Goal: Book appointment/travel/reservation

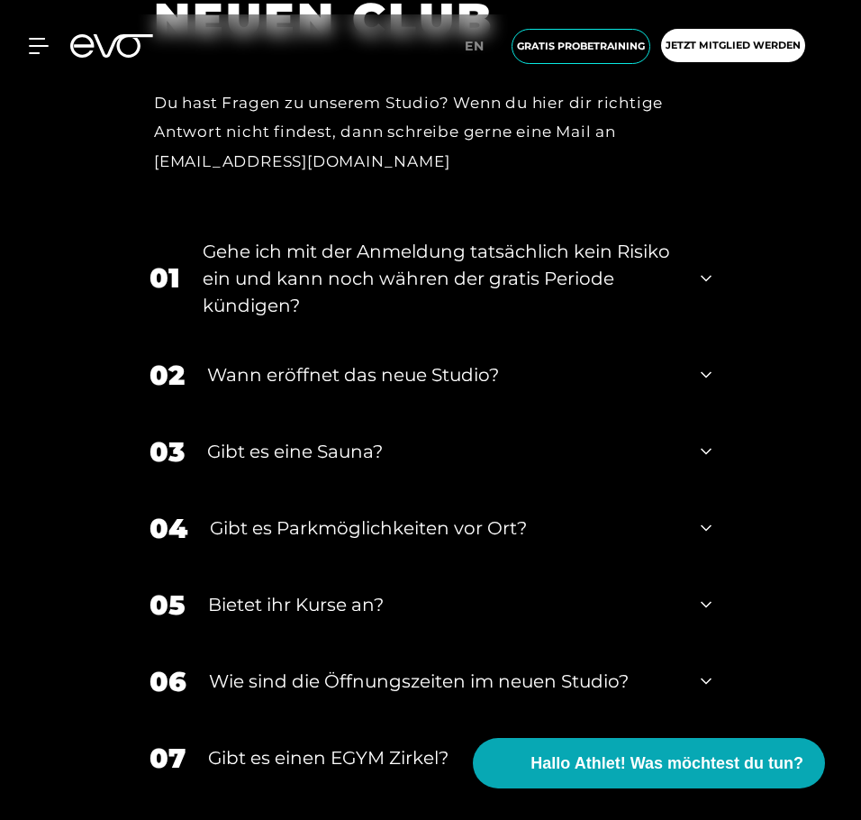
scroll to position [8016, 0]
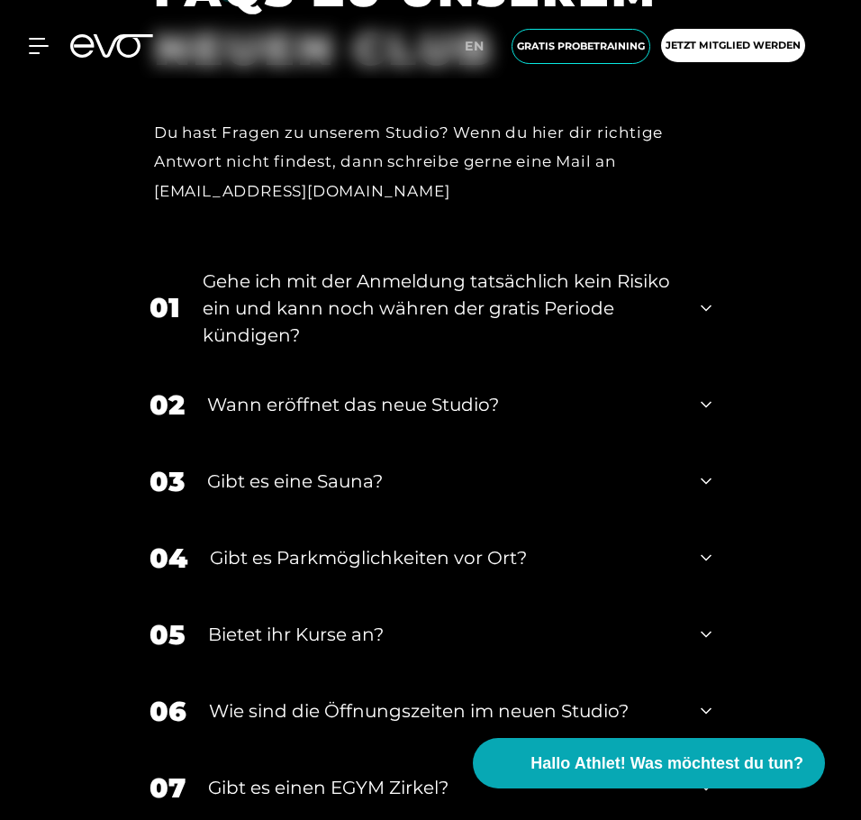
click at [708, 301] on icon at bounding box center [706, 308] width 11 height 22
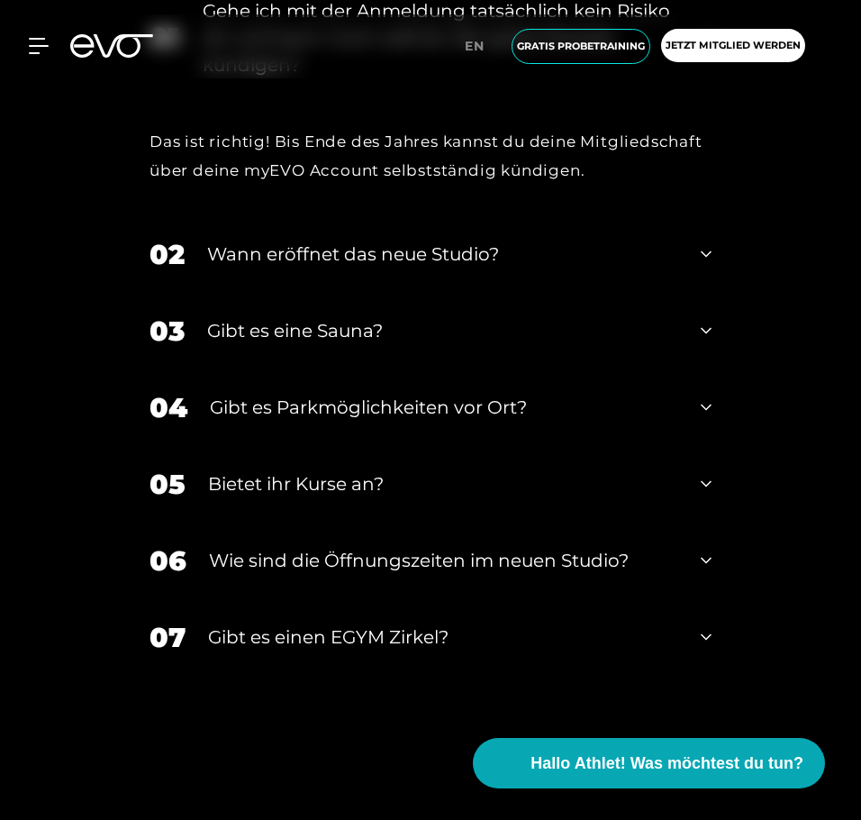
scroll to position [8377, 0]
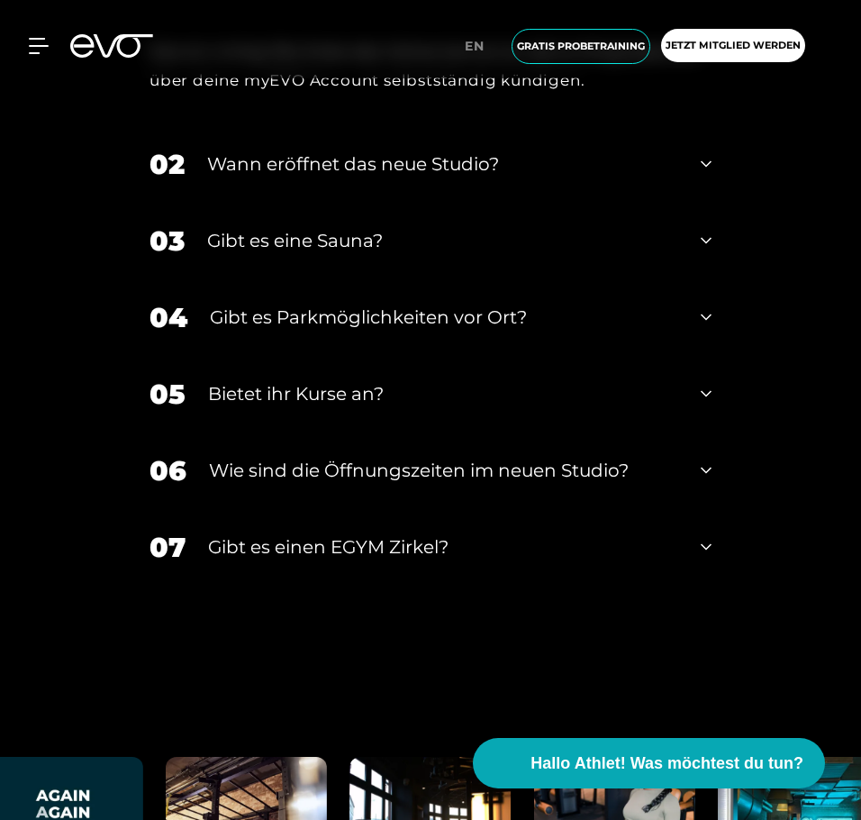
click at [701, 402] on icon at bounding box center [706, 394] width 11 height 22
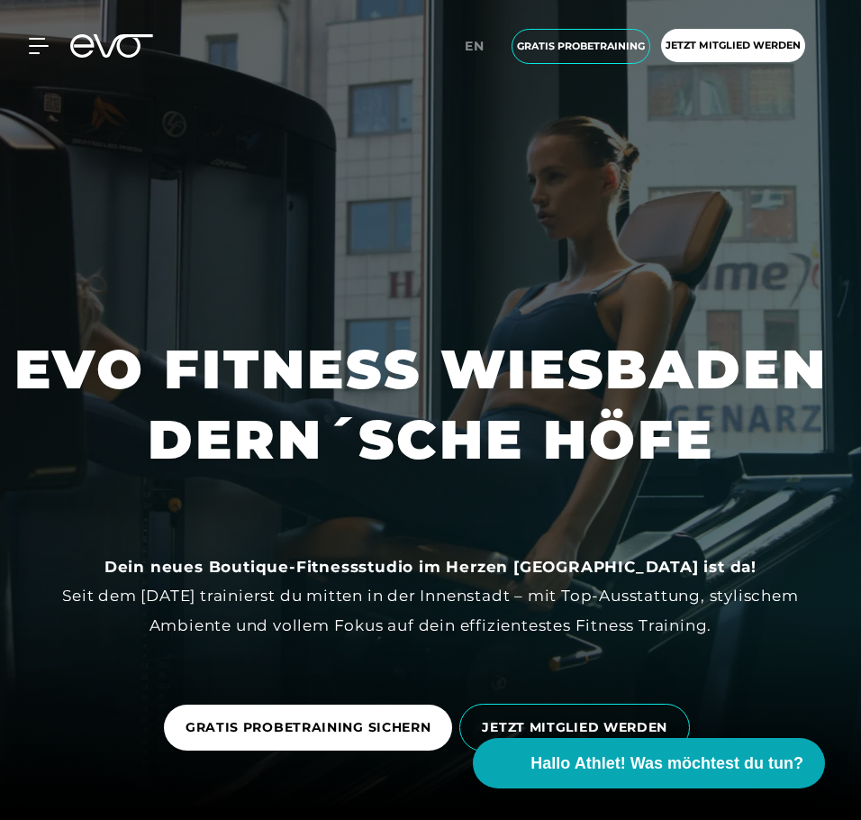
scroll to position [0, 0]
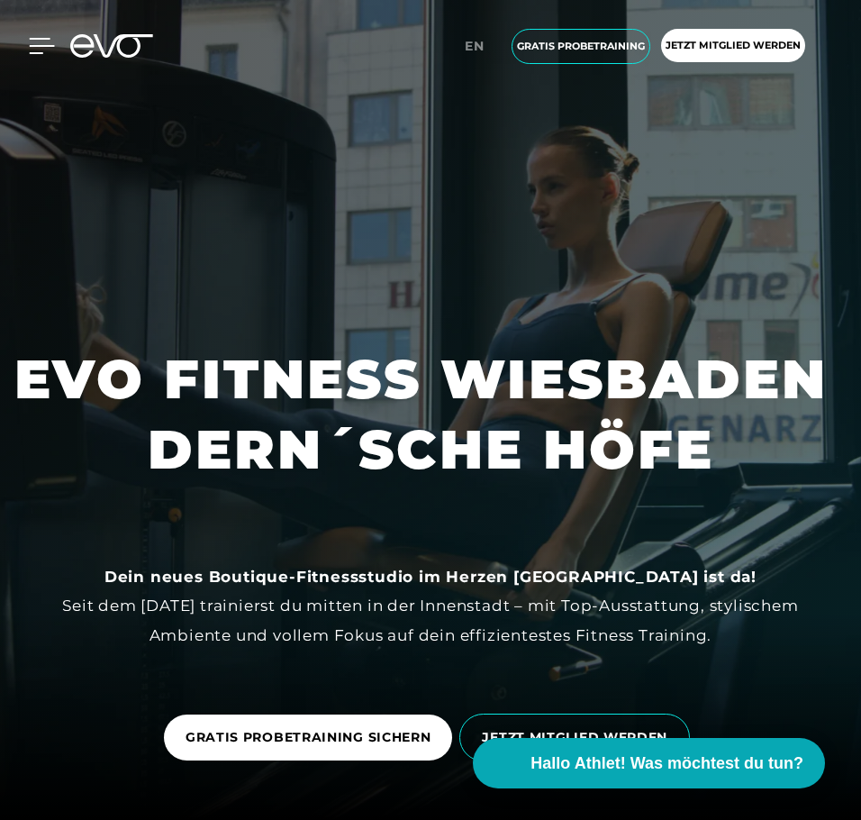
click at [31, 43] on icon at bounding box center [42, 46] width 26 height 16
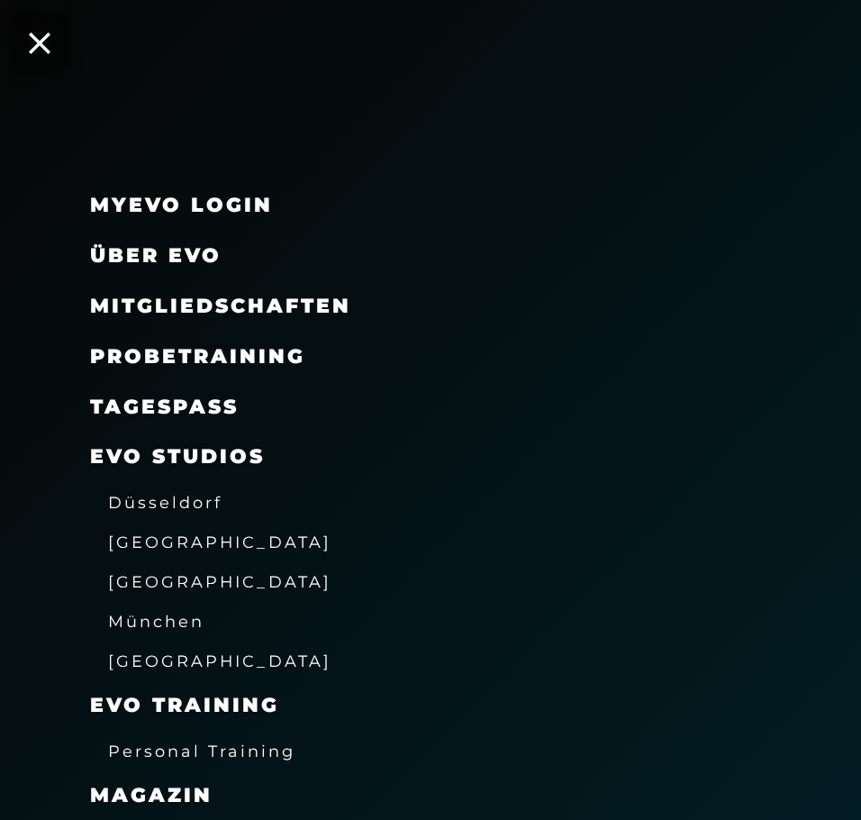
click at [286, 350] on span "Probetraining" at bounding box center [197, 356] width 215 height 24
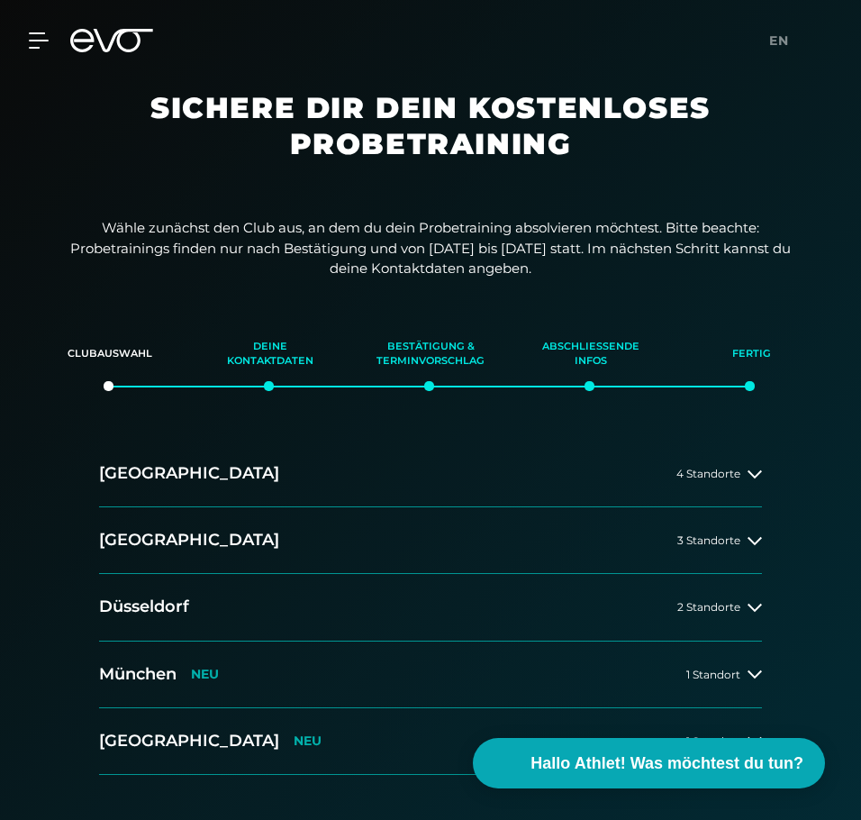
scroll to position [90, 0]
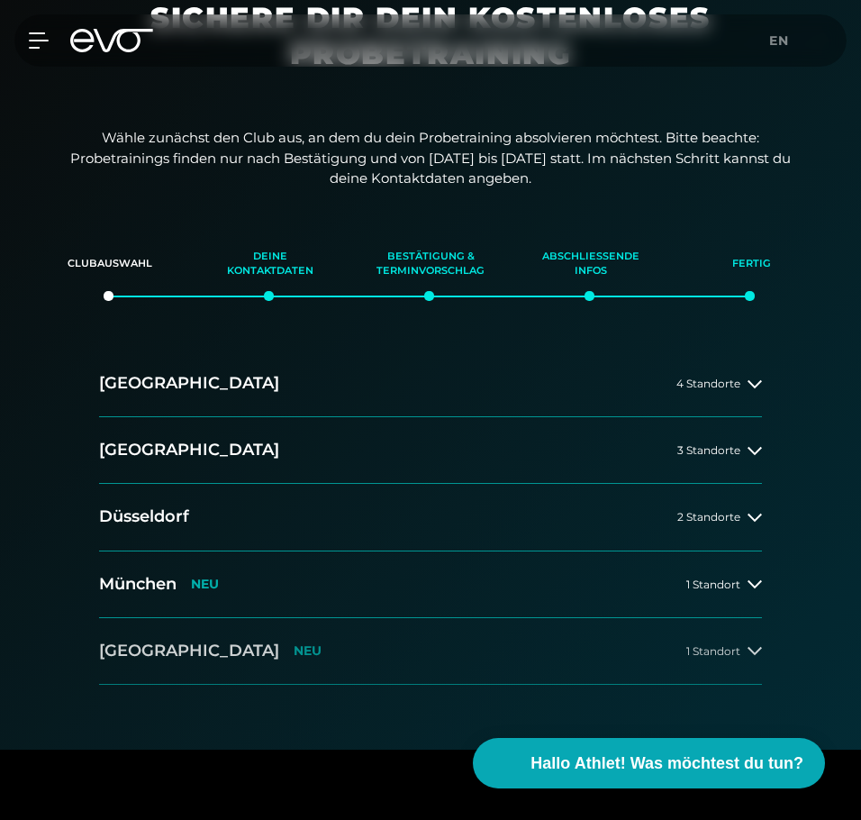
click at [541, 646] on button "[GEOGRAPHIC_DATA] NEU 1 Standort" at bounding box center [430, 651] width 663 height 67
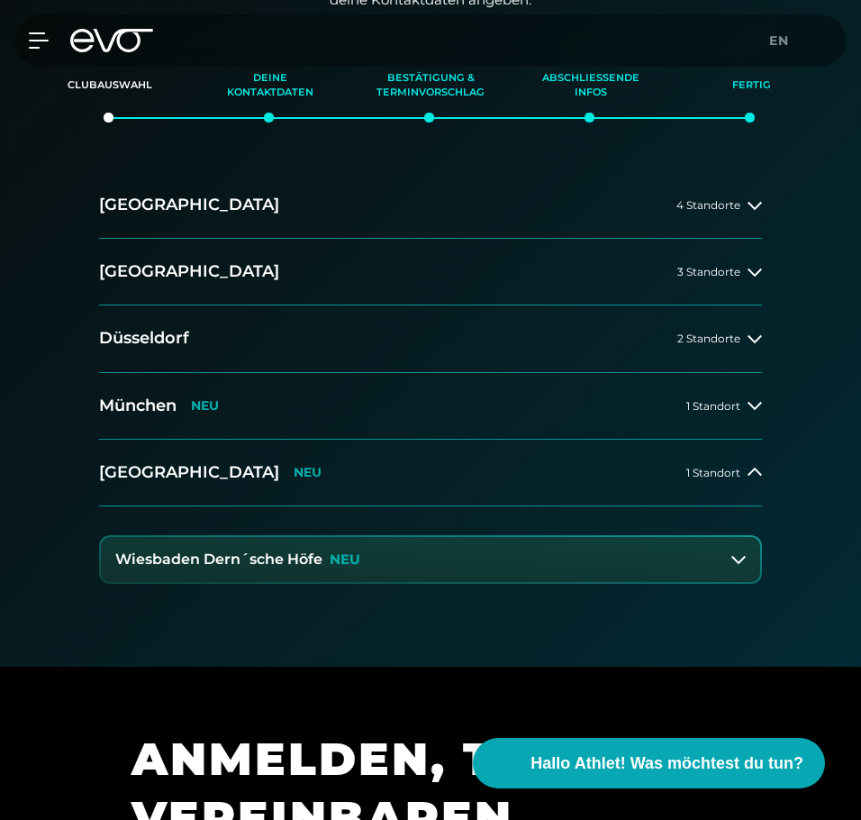
scroll to position [270, 0]
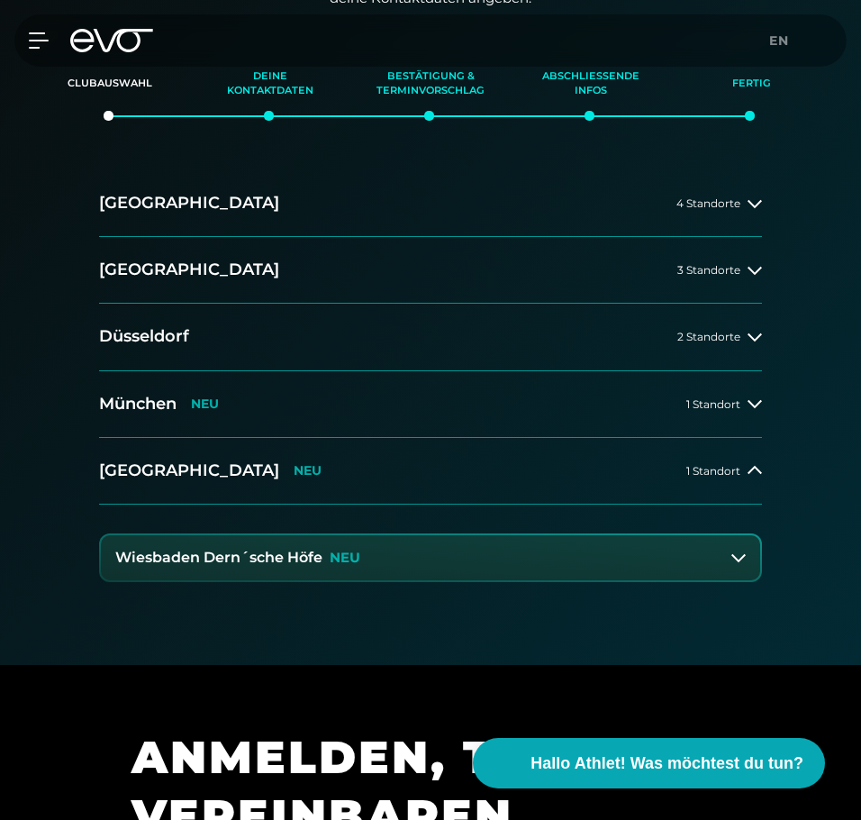
click at [603, 544] on button "Wiesbaden Dern´sche Höfe NEU" at bounding box center [430, 557] width 659 height 45
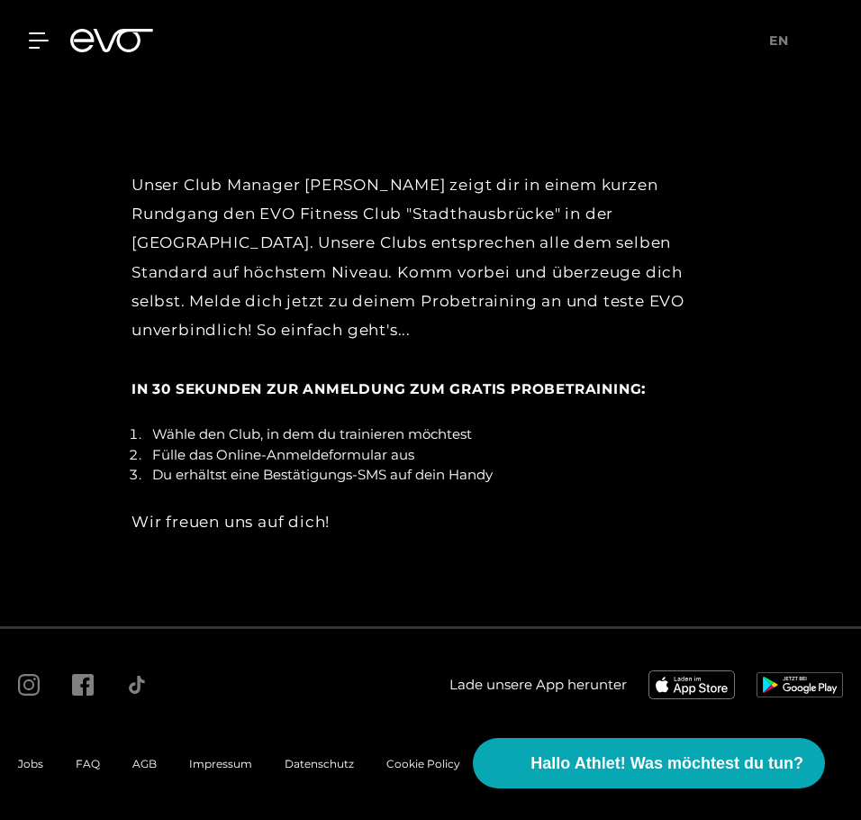
scroll to position [3331, 0]
click at [30, 43] on icon at bounding box center [42, 40] width 26 height 16
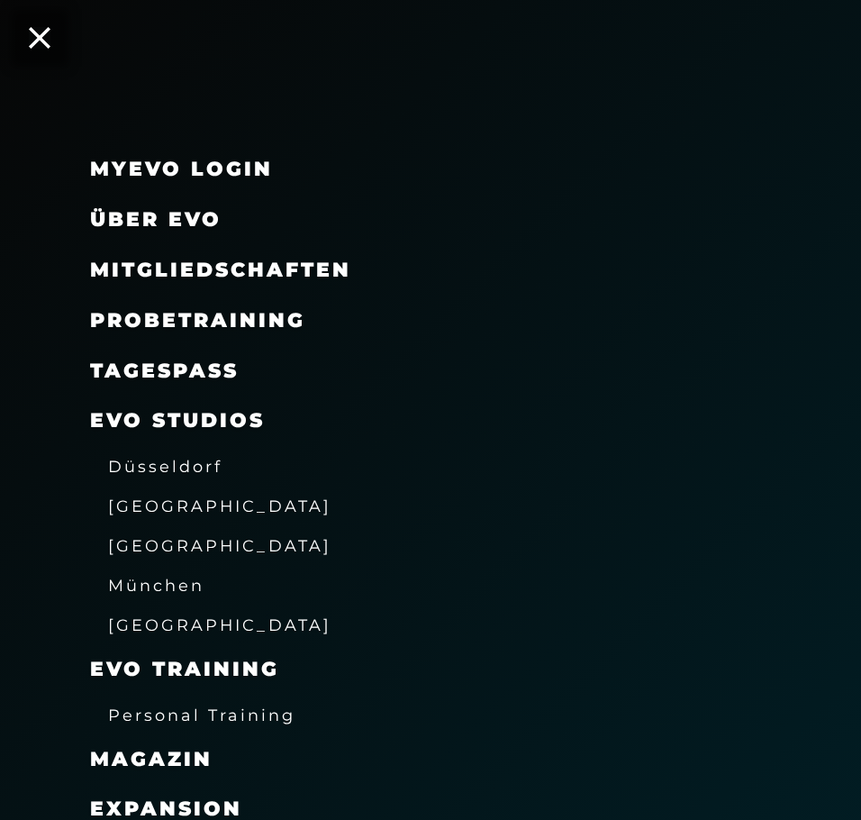
scroll to position [0, 0]
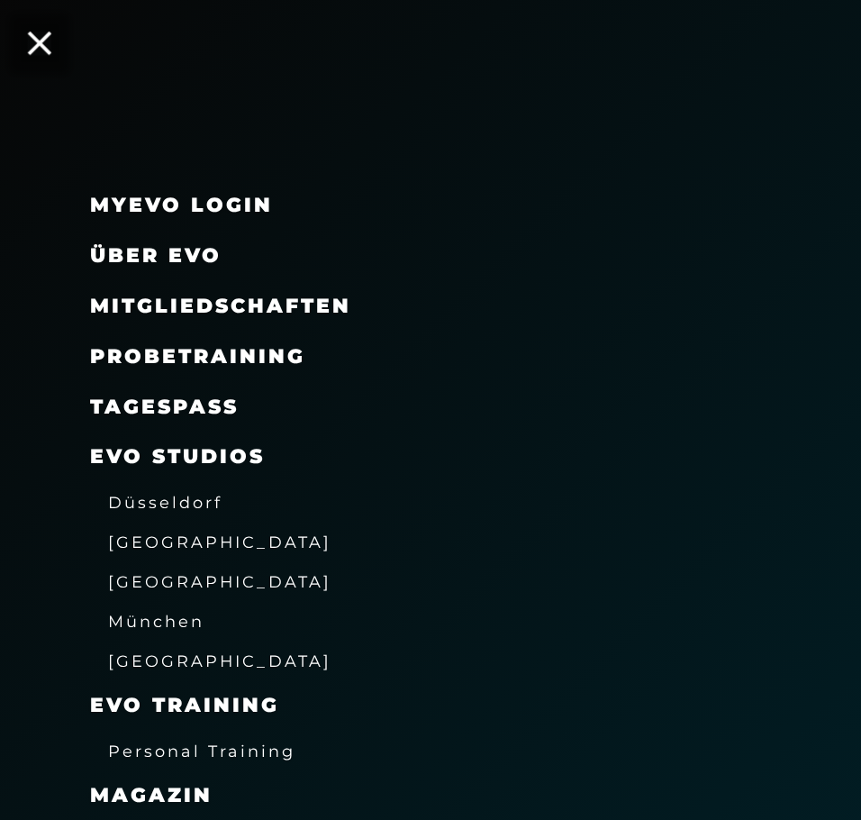
click at [44, 47] on icon at bounding box center [39, 43] width 23 height 23
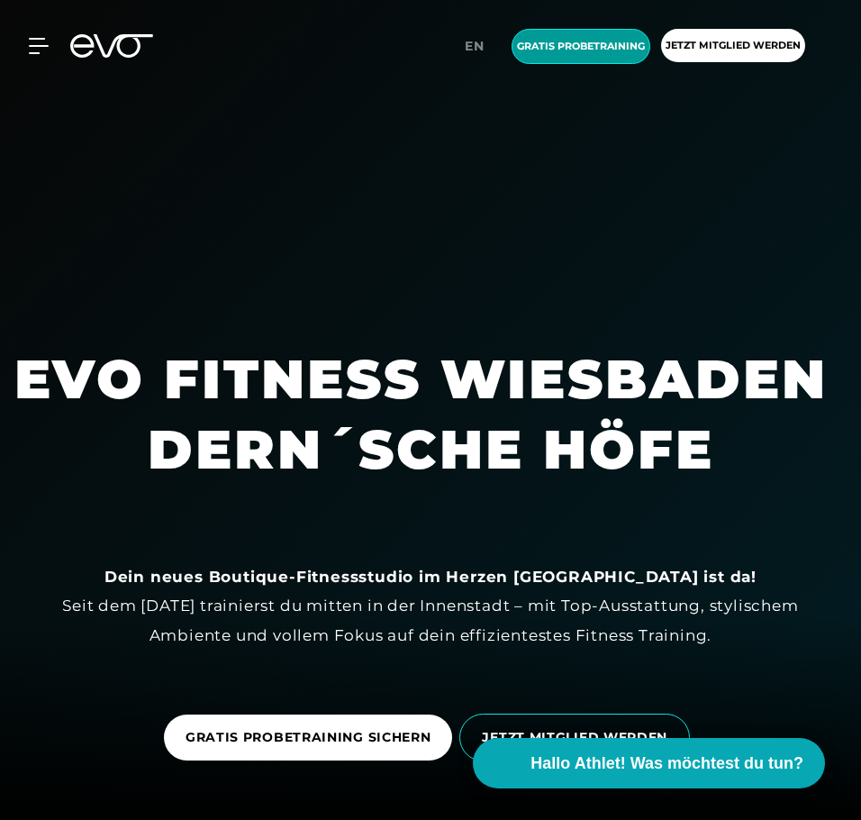
click at [574, 59] on span "Gratis Probetraining" at bounding box center [581, 46] width 139 height 35
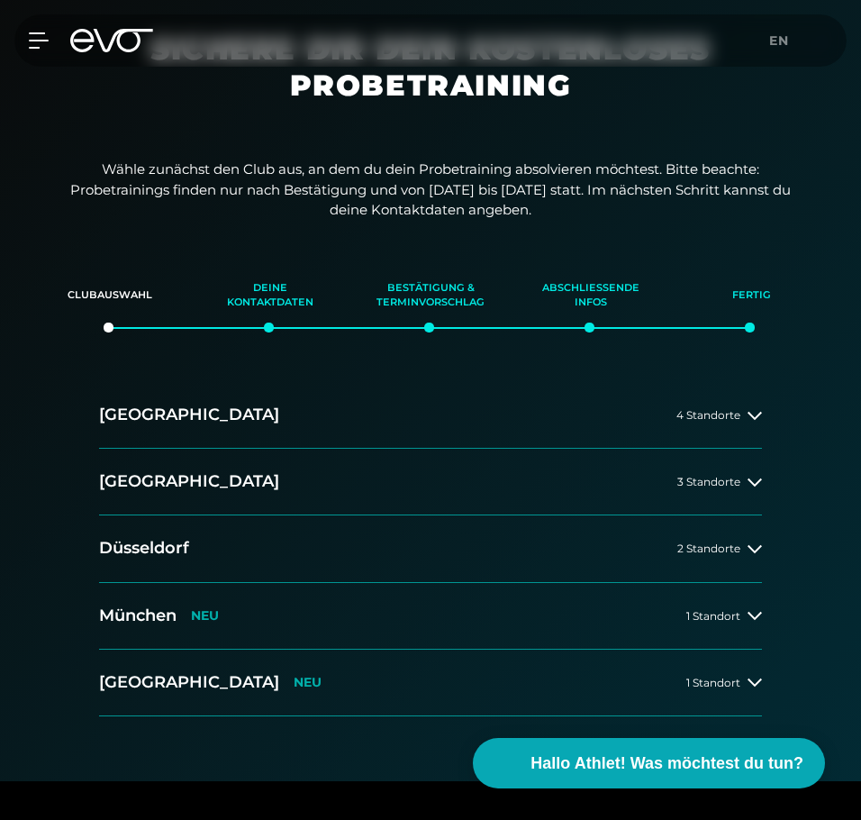
scroll to position [180, 0]
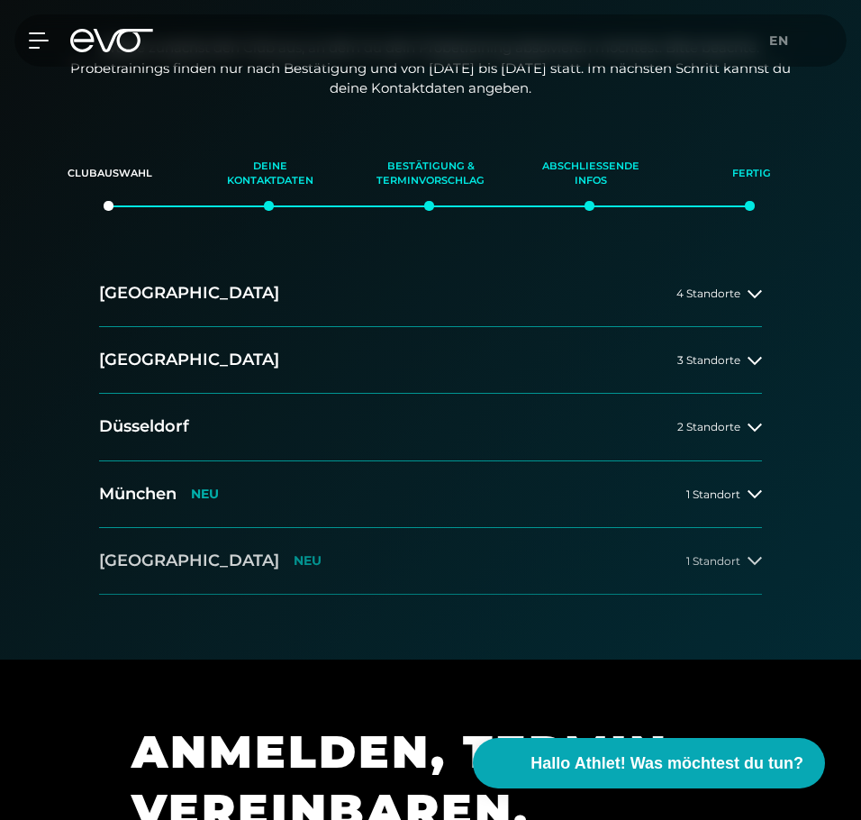
click at [358, 589] on button "[GEOGRAPHIC_DATA] NEU 1 Standort" at bounding box center [430, 561] width 663 height 67
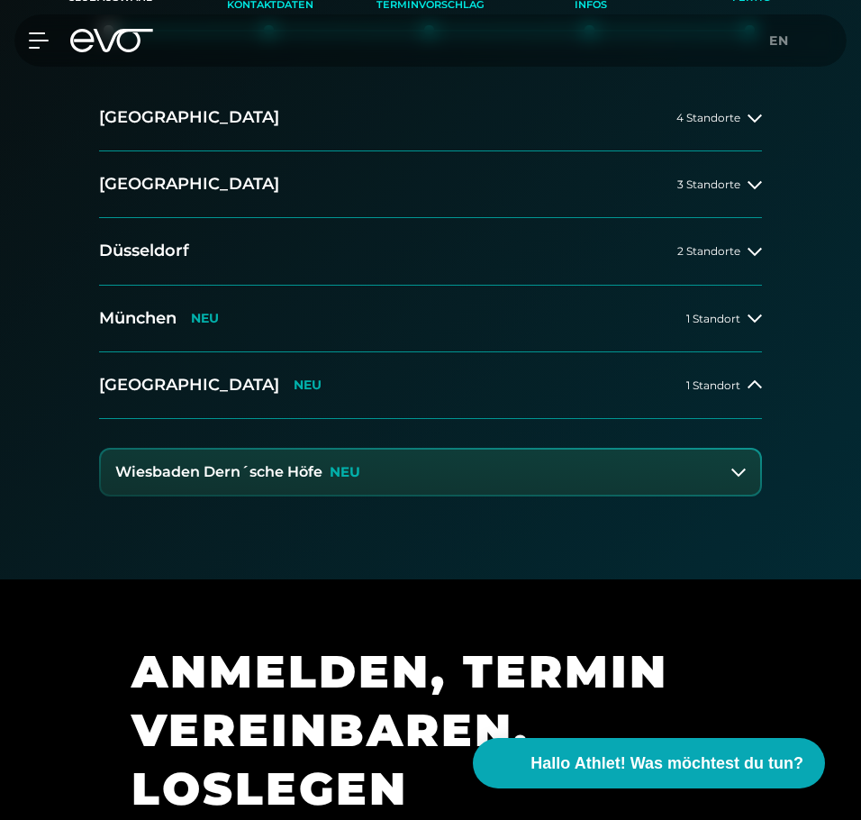
scroll to position [360, 0]
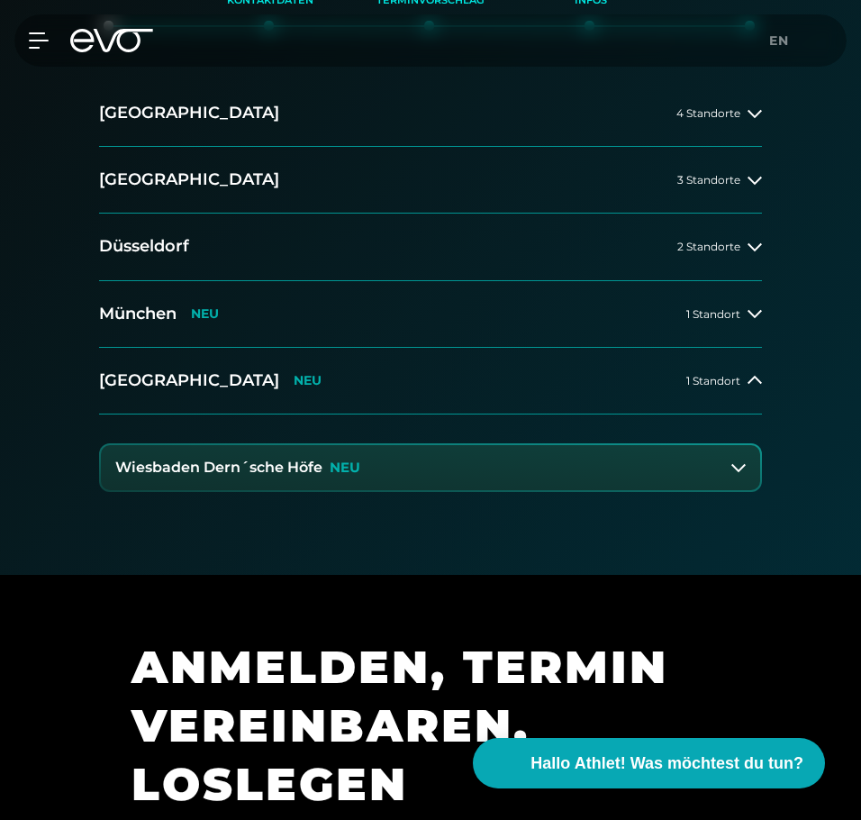
click at [412, 457] on button "Wiesbaden Dern´sche Höfe NEU" at bounding box center [430, 467] width 659 height 45
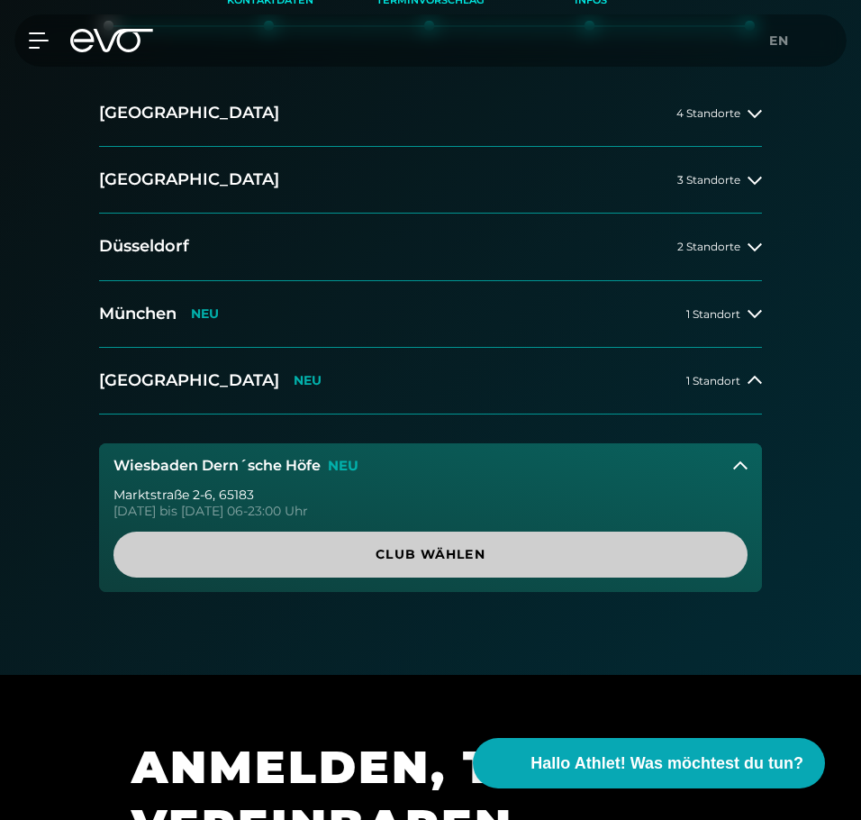
click at [359, 546] on span "Club wählen" at bounding box center [430, 554] width 591 height 19
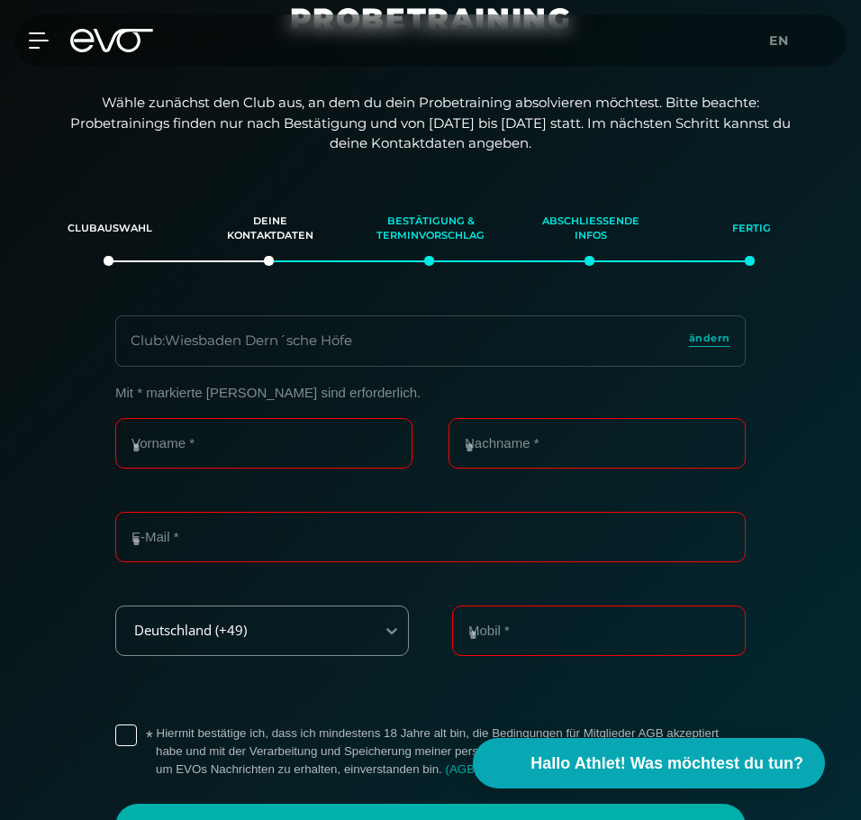
scroll to position [0, 0]
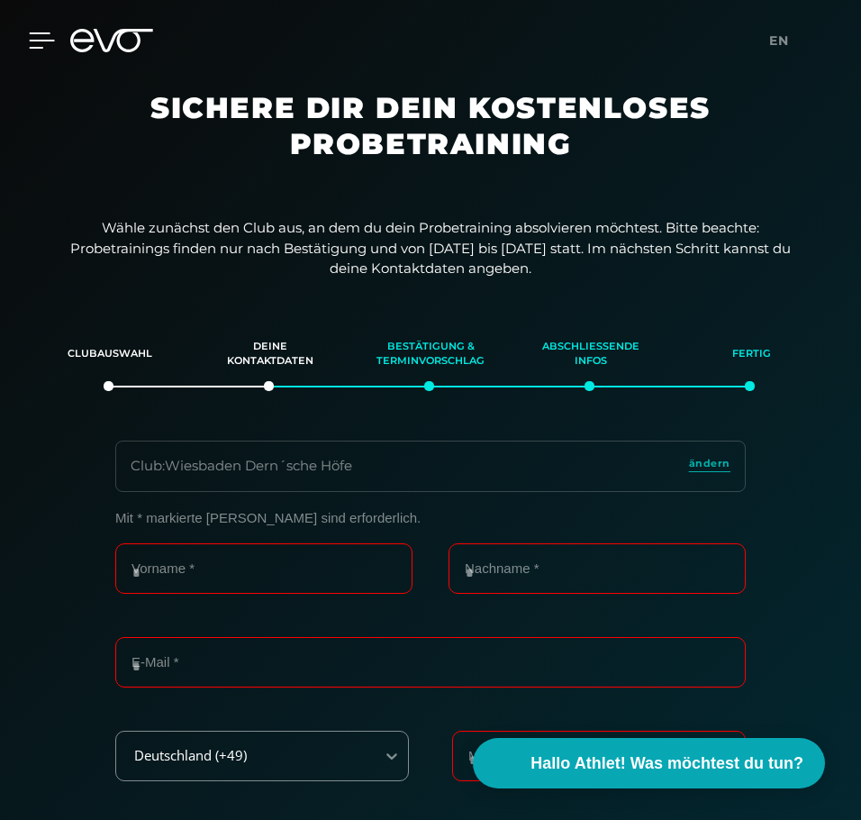
click at [32, 40] on icon at bounding box center [42, 40] width 25 height 14
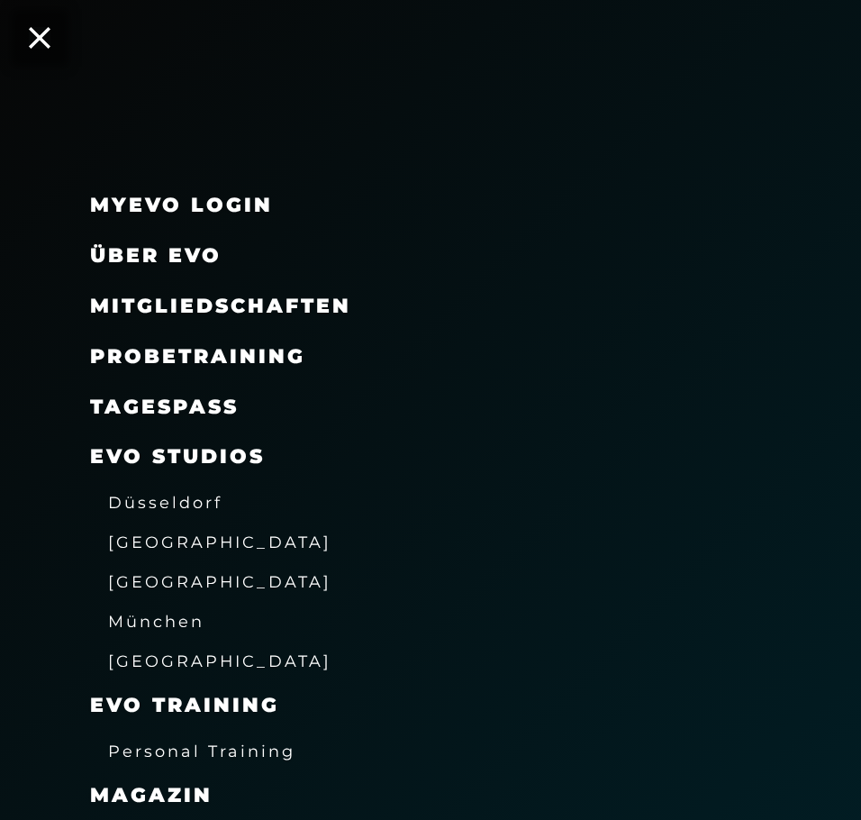
click at [229, 310] on span "Mitgliedschaften" at bounding box center [220, 306] width 261 height 24
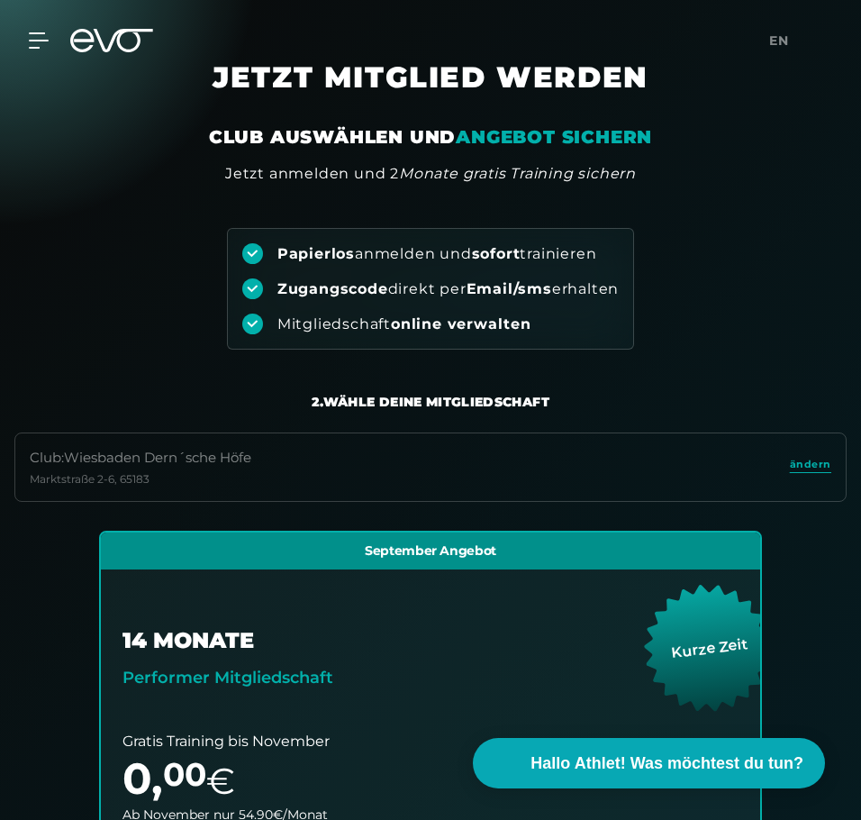
scroll to position [20, 0]
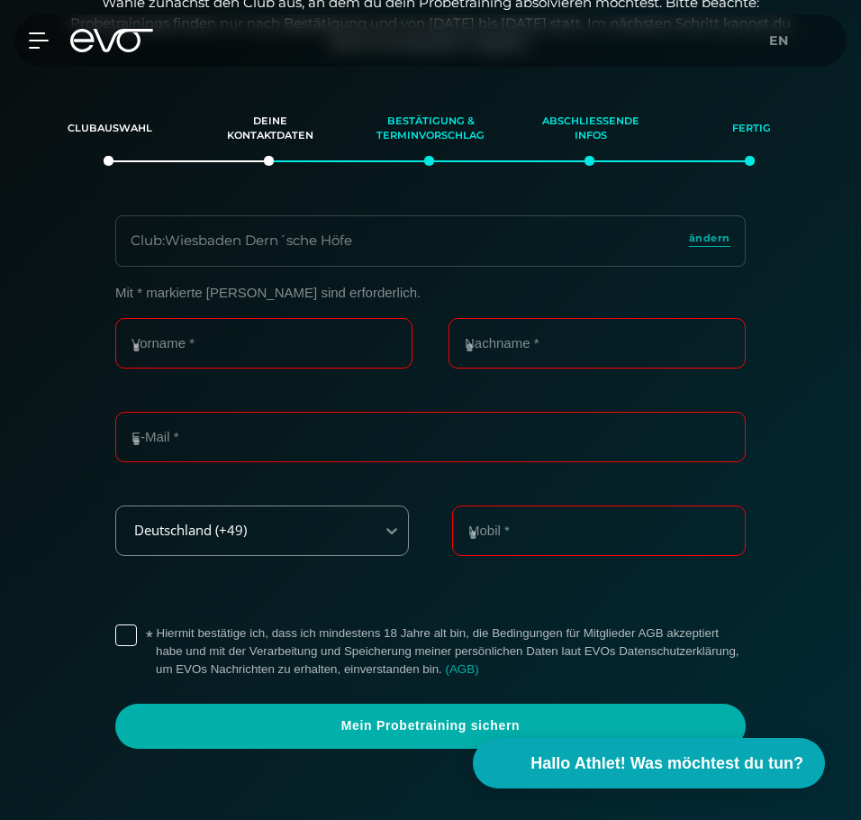
scroll to position [230, 0]
